Goal: Entertainment & Leisure: Consume media (video, audio)

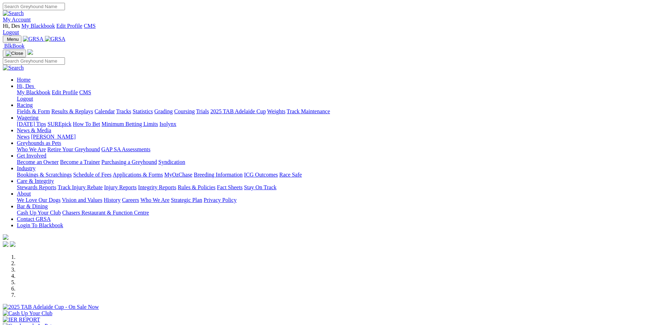
click at [176, 121] on link "Isolynx" at bounding box center [168, 124] width 17 height 6
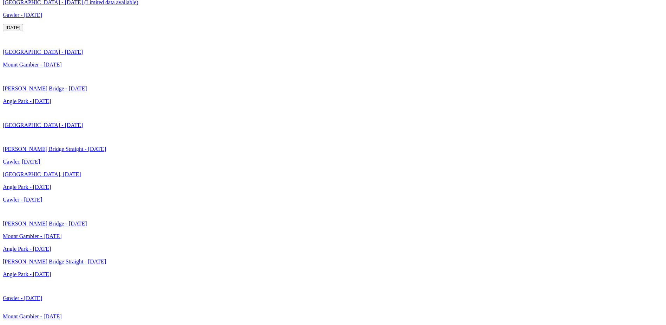
scroll to position [1583, 0]
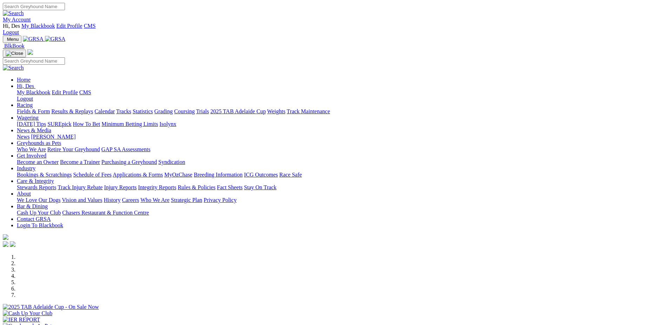
click at [93, 108] on link "Results & Replays" at bounding box center [72, 111] width 42 height 6
